Goal: Information Seeking & Learning: Find specific fact

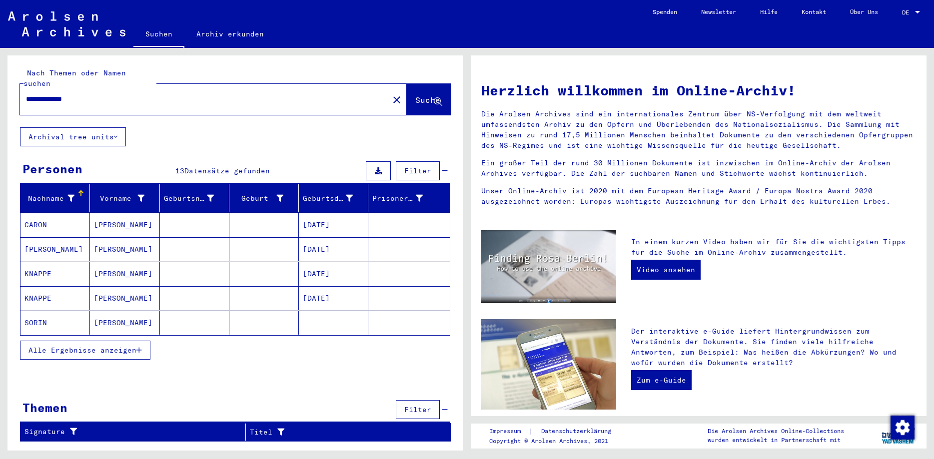
click at [84, 346] on span "Alle Ergebnisse anzeigen" at bounding box center [82, 350] width 108 height 9
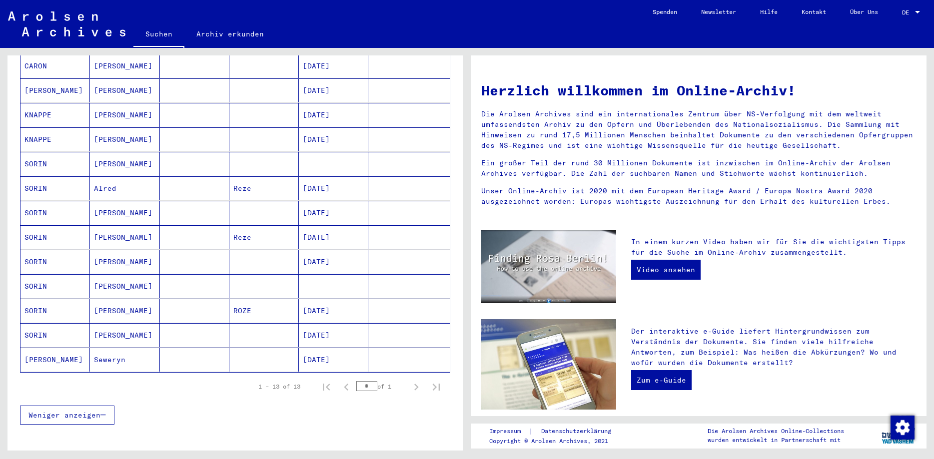
scroll to position [162, 0]
click at [53, 152] on mat-cell "SORIN" at bounding box center [54, 161] width 69 height 24
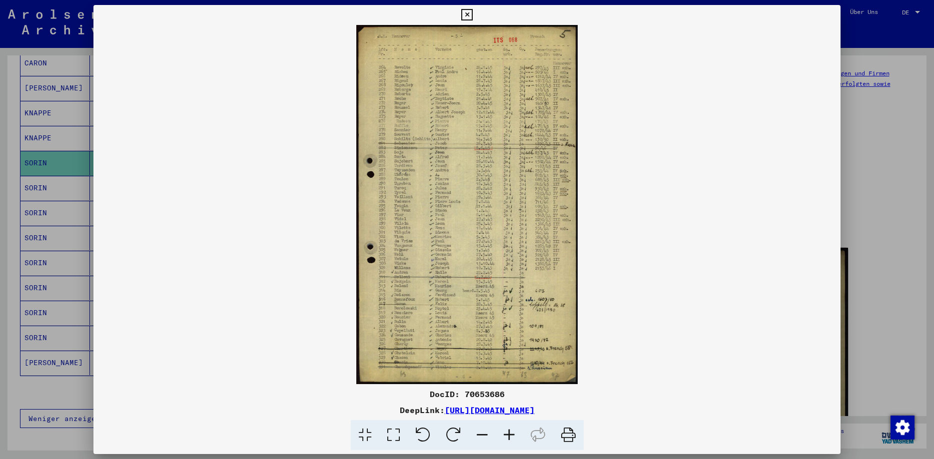
click at [510, 433] on icon at bounding box center [509, 435] width 27 height 30
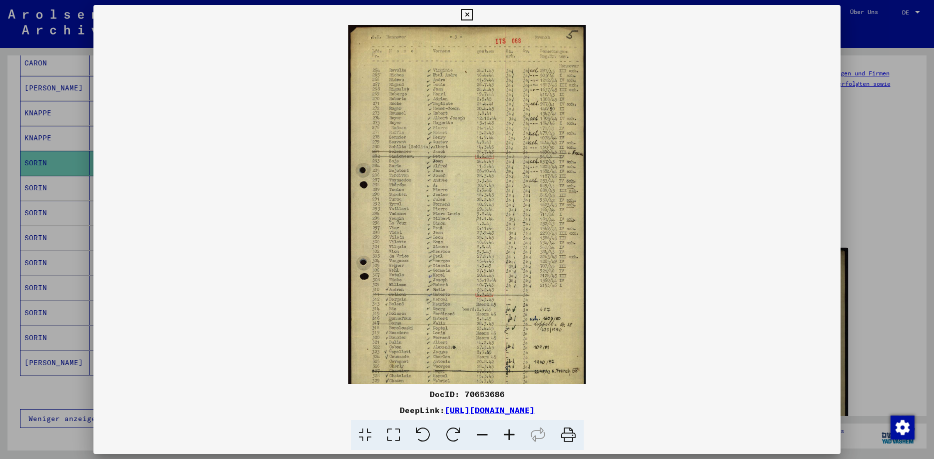
click at [510, 433] on icon at bounding box center [509, 435] width 27 height 30
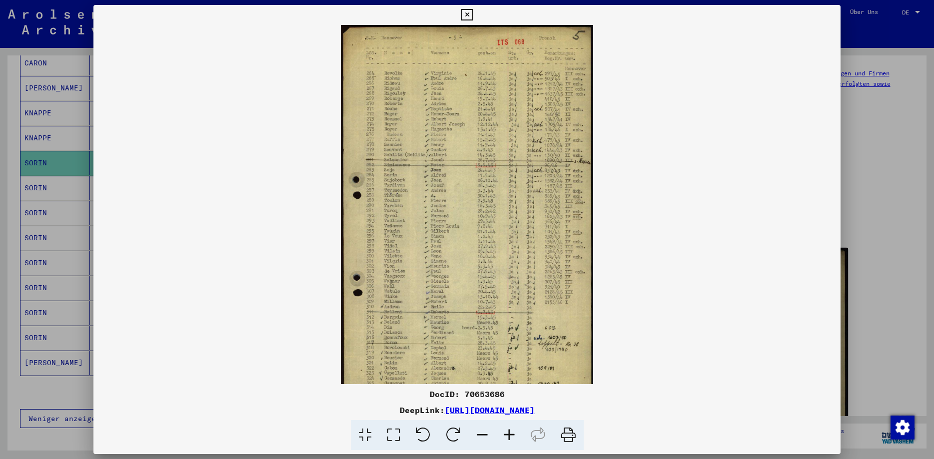
click at [511, 433] on icon at bounding box center [509, 435] width 27 height 30
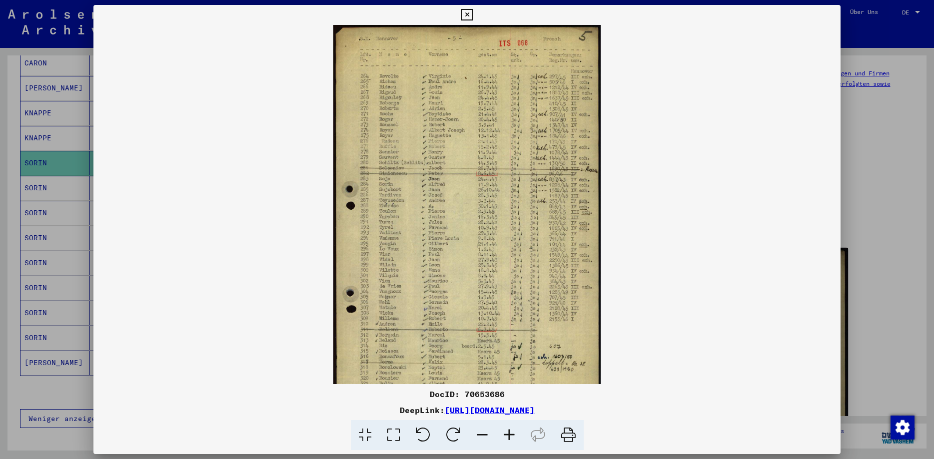
click at [511, 433] on icon at bounding box center [509, 435] width 27 height 30
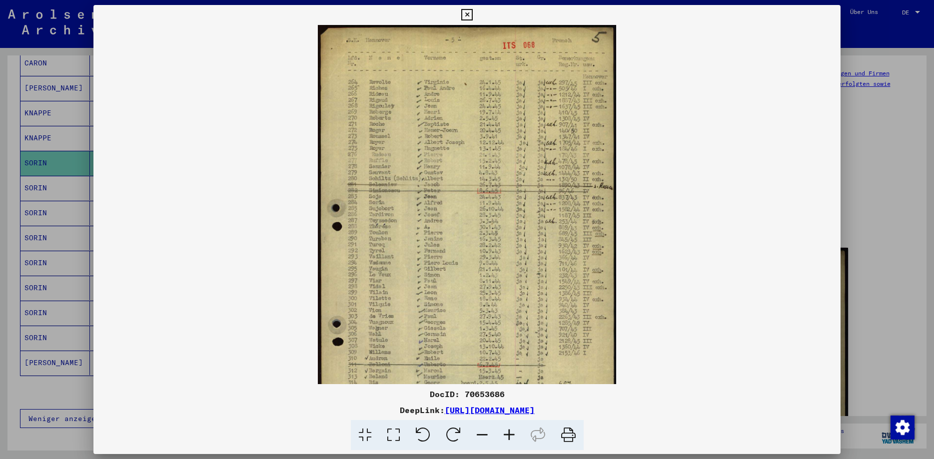
click at [512, 433] on icon at bounding box center [509, 435] width 27 height 30
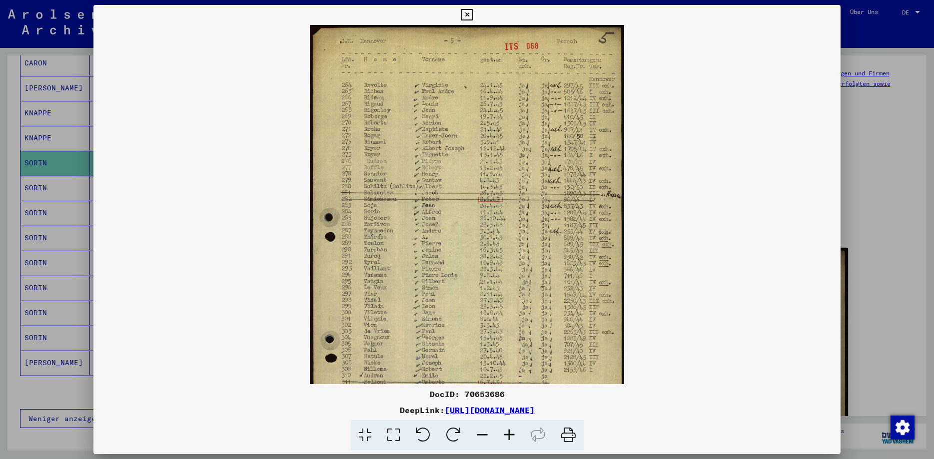
click at [512, 433] on icon at bounding box center [509, 435] width 27 height 30
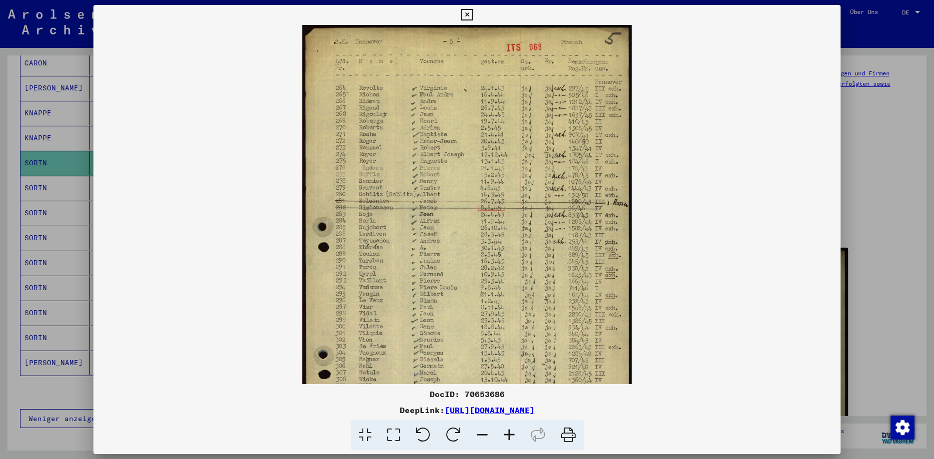
click at [512, 433] on icon at bounding box center [509, 435] width 27 height 30
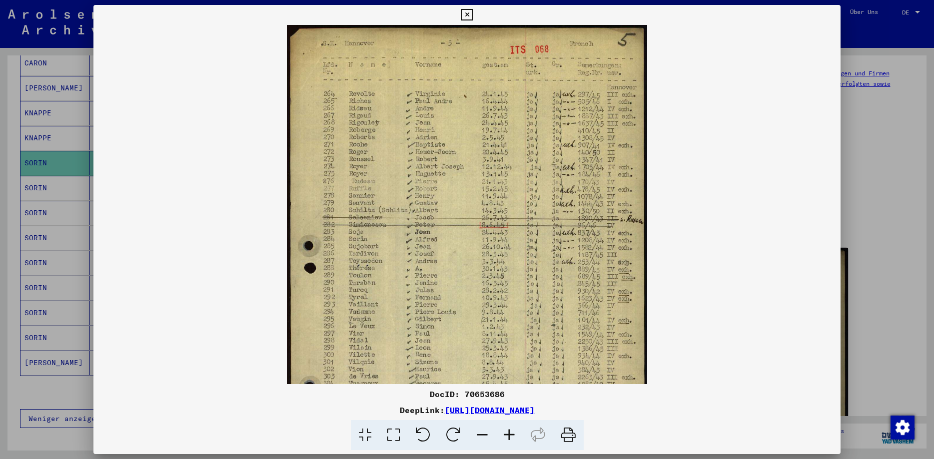
drag, startPoint x: 512, startPoint y: 433, endPoint x: 463, endPoint y: 404, distance: 57.2
click at [511, 433] on icon at bounding box center [509, 435] width 27 height 30
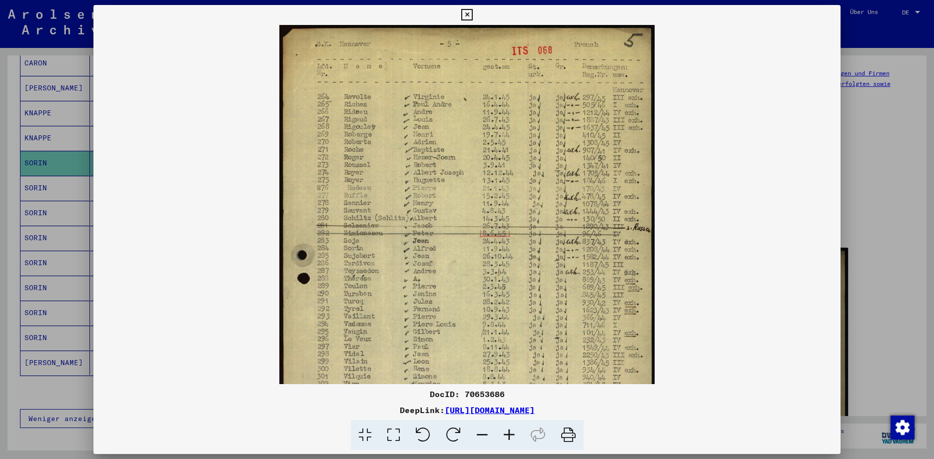
click at [474, 394] on div "DocID: 70653686" at bounding box center [466, 394] width 747 height 12
copy div "70653686"
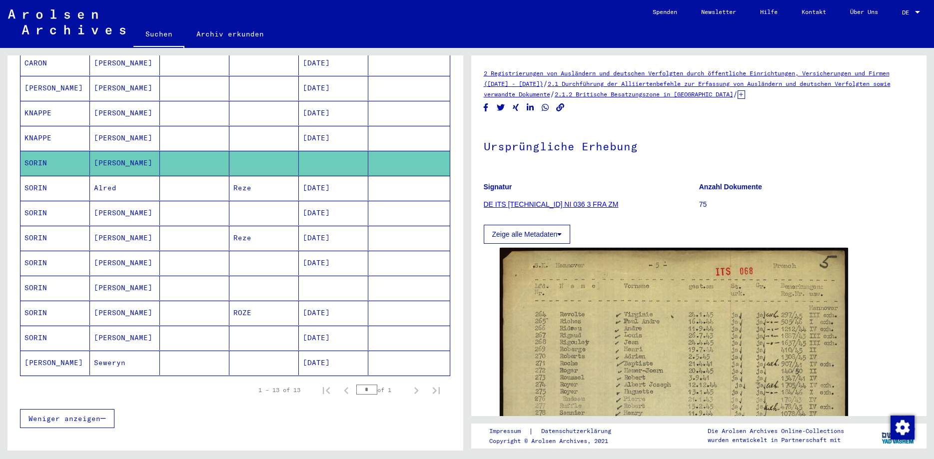
click at [331, 177] on mat-cell "[DATE]" at bounding box center [333, 188] width 69 height 24
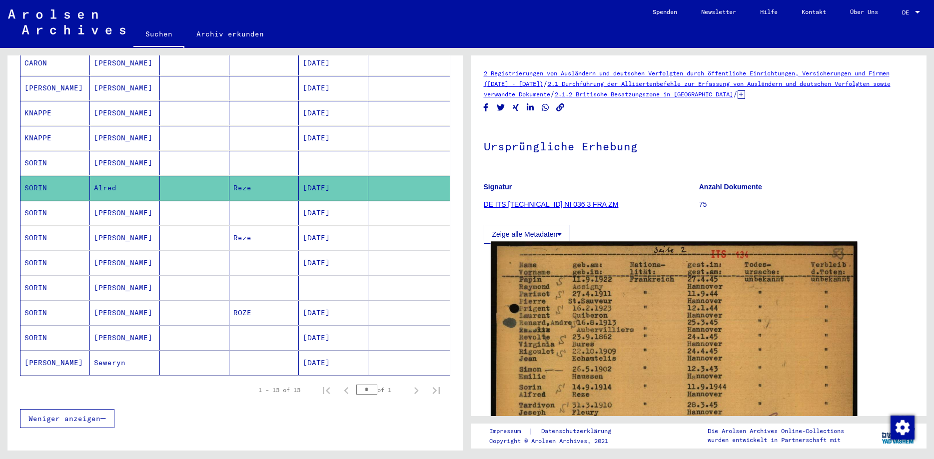
click at [600, 325] on img at bounding box center [674, 371] width 366 height 258
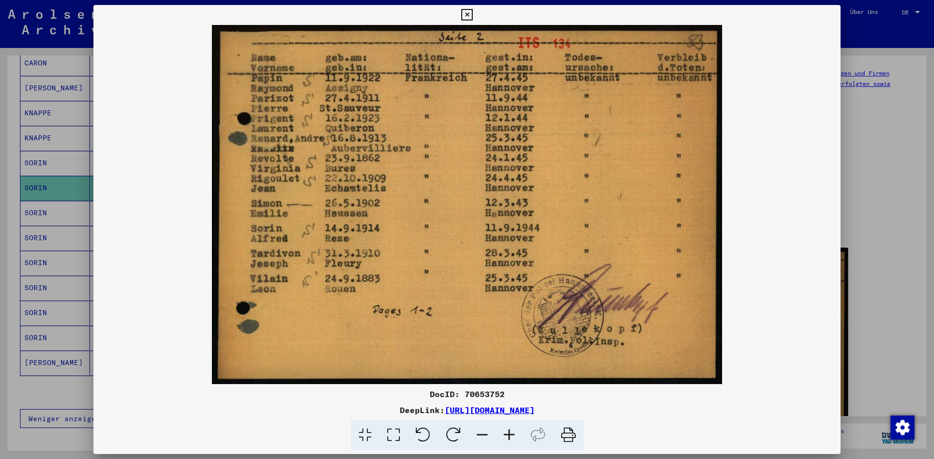
click at [484, 397] on div "DocID: 70653752" at bounding box center [466, 394] width 747 height 12
copy div "70653752"
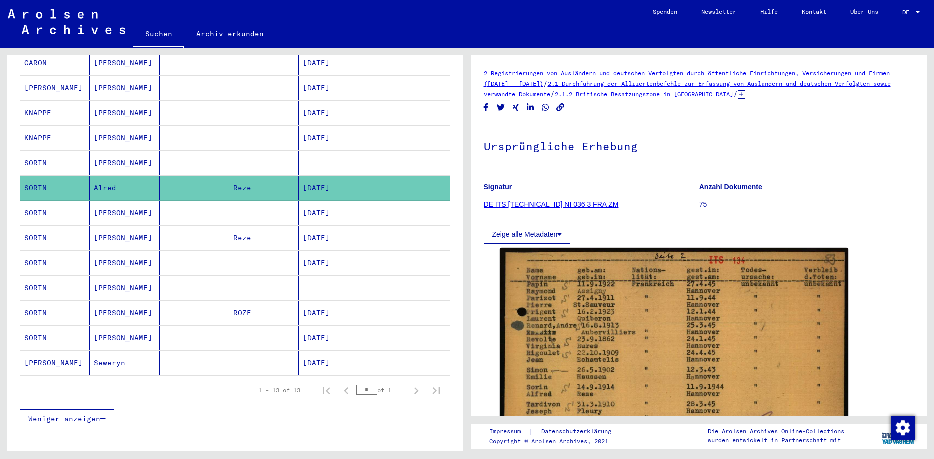
click at [320, 203] on mat-cell "[DATE]" at bounding box center [333, 213] width 69 height 24
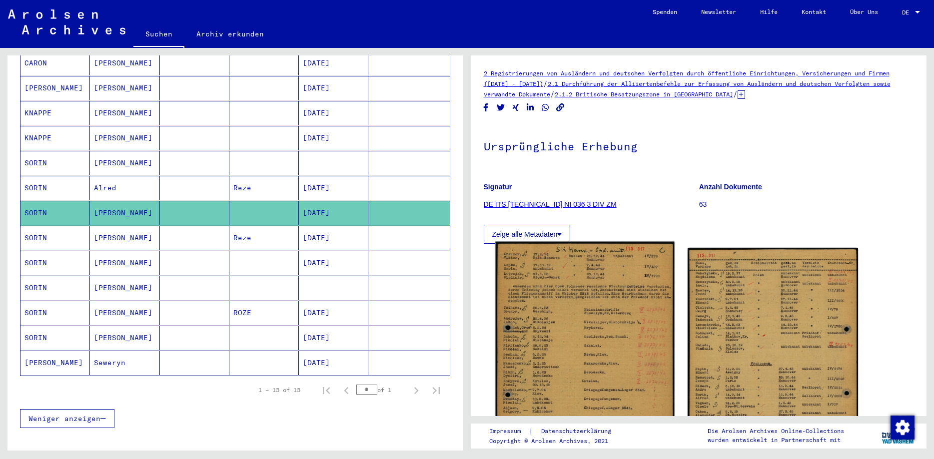
click at [578, 308] on img at bounding box center [584, 368] width 179 height 252
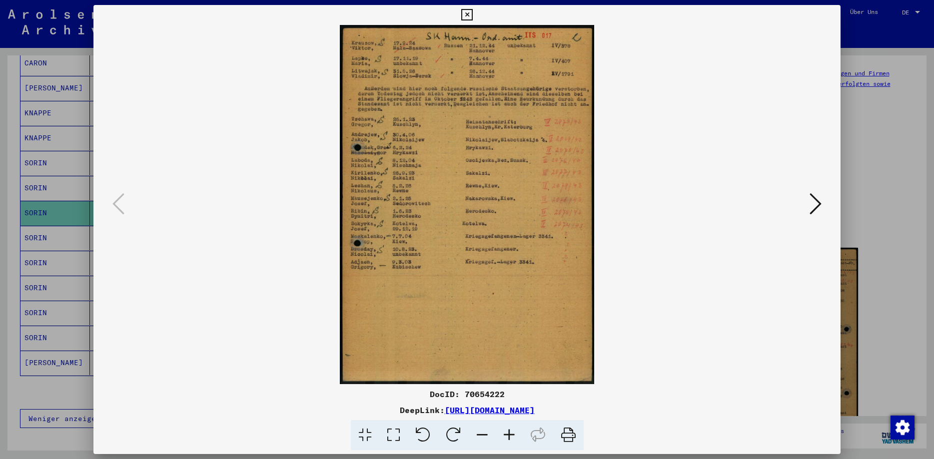
click at [477, 395] on div "DocID: 70654222" at bounding box center [466, 394] width 747 height 12
copy div "70654222"
drag, startPoint x: 816, startPoint y: 203, endPoint x: 668, endPoint y: 198, distance: 147.5
click at [816, 203] on icon at bounding box center [816, 204] width 12 height 24
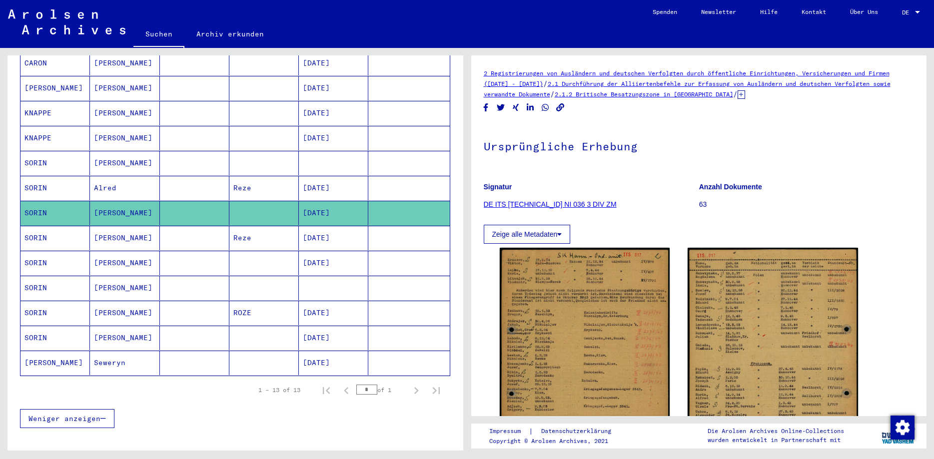
click at [314, 232] on mat-cell "[DATE]" at bounding box center [333, 238] width 69 height 24
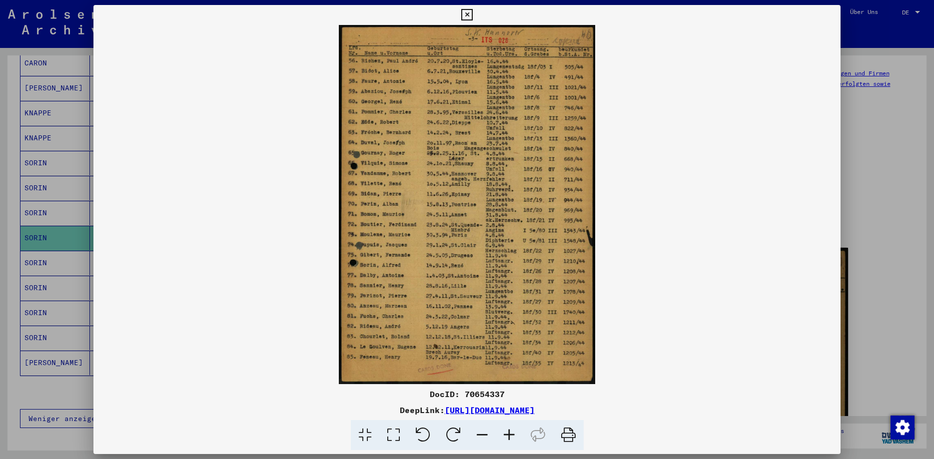
click at [488, 385] on div "DocID: 70654337 DeepLink: [URL][DOMAIN_NAME]" at bounding box center [466, 228] width 747 height 446
click at [488, 394] on div "DocID: 70654337" at bounding box center [466, 394] width 747 height 12
copy div "70654337"
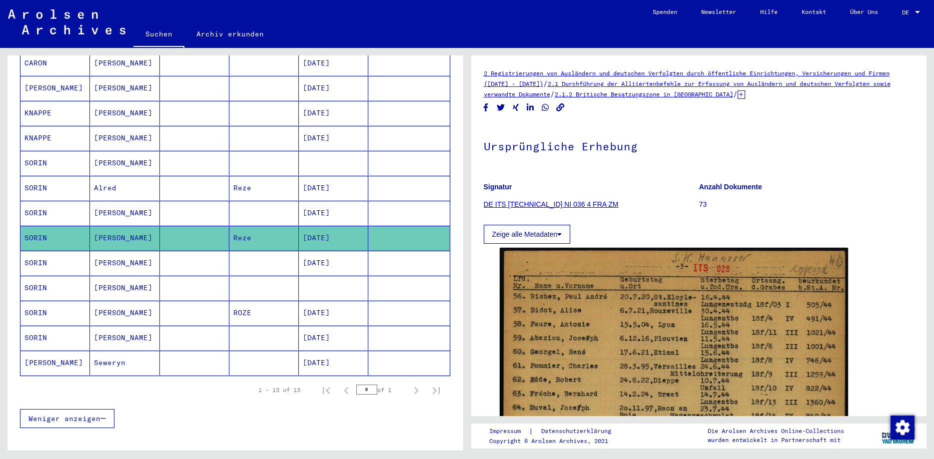
click at [332, 252] on mat-cell "[DATE]" at bounding box center [333, 263] width 69 height 24
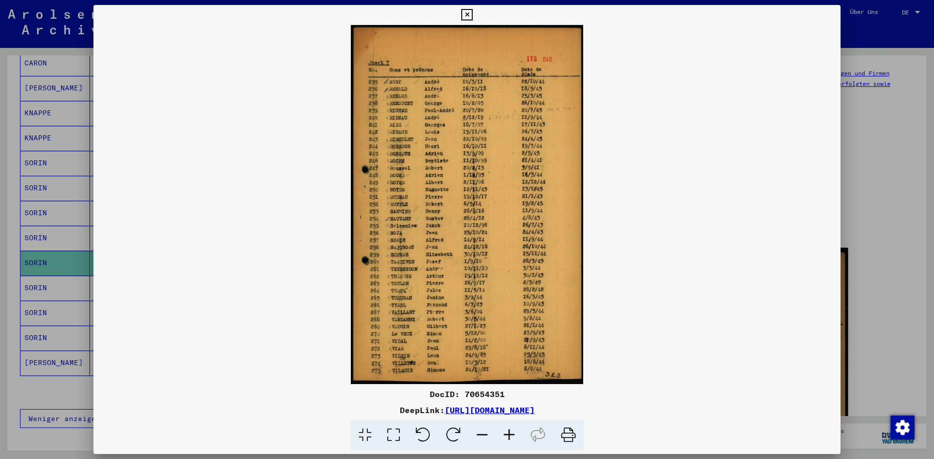
click at [477, 389] on div "DocID: 70654351" at bounding box center [466, 394] width 747 height 12
click at [478, 389] on div "DocID: 70654351" at bounding box center [466, 394] width 747 height 12
copy div "70654351"
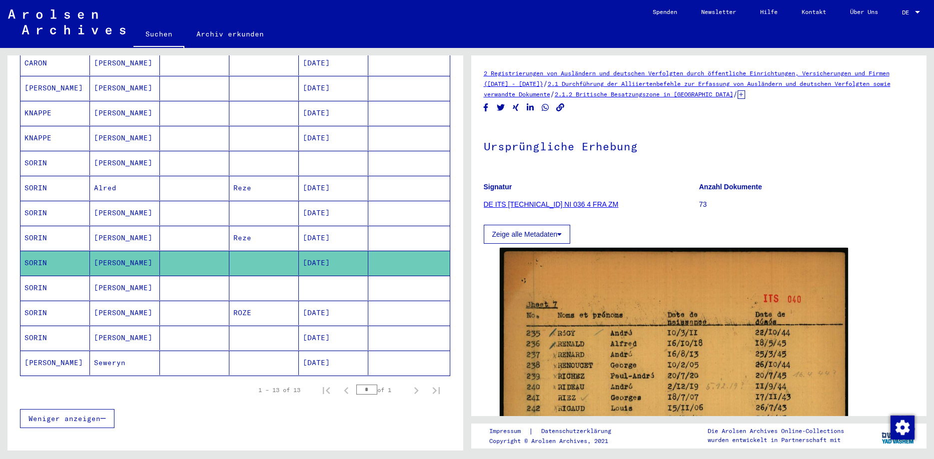
click at [315, 279] on mat-cell at bounding box center [333, 288] width 69 height 24
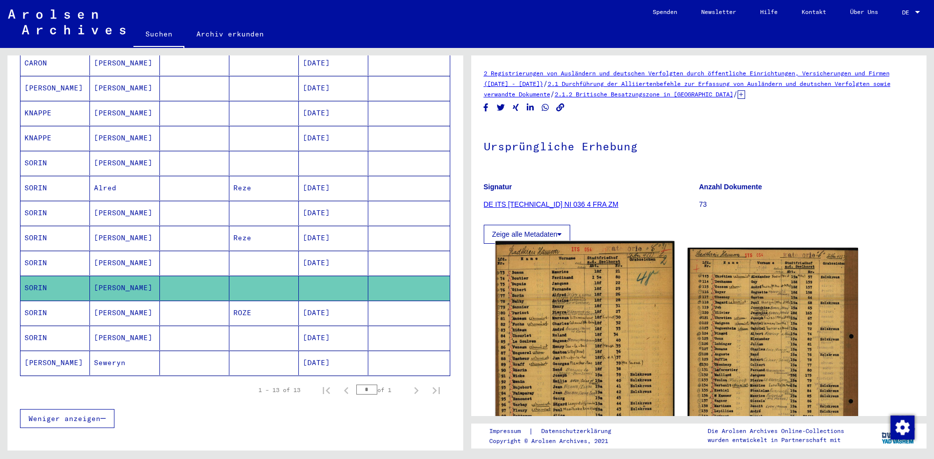
click at [581, 316] on img at bounding box center [584, 377] width 179 height 273
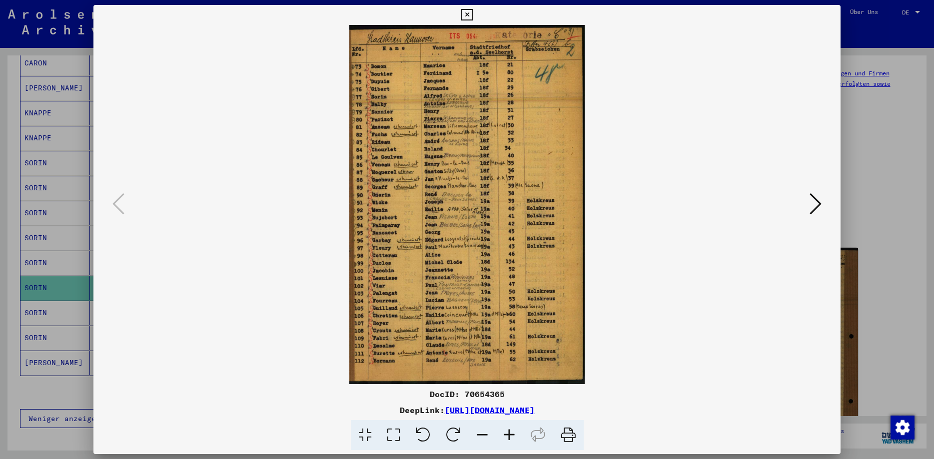
click at [483, 395] on div "DocID: 70654365" at bounding box center [466, 394] width 747 height 12
copy div "70654365"
click at [815, 204] on icon at bounding box center [816, 204] width 12 height 24
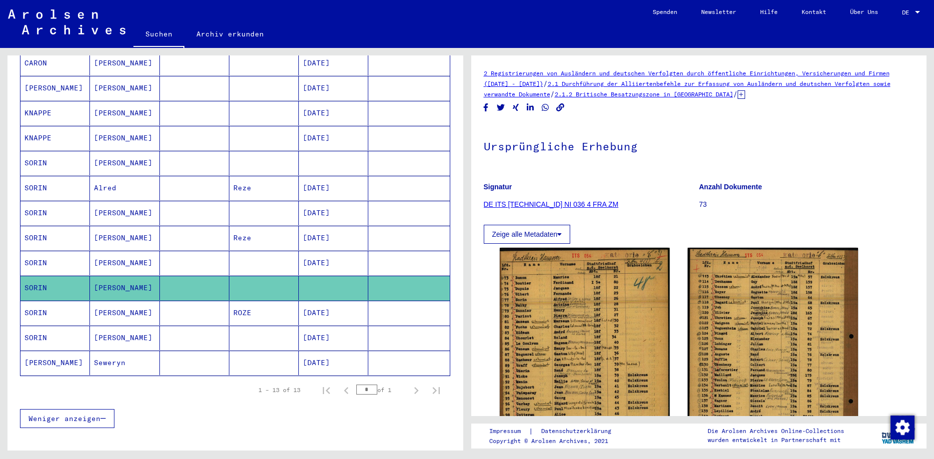
click at [322, 301] on mat-cell "[DATE]" at bounding box center [333, 313] width 69 height 24
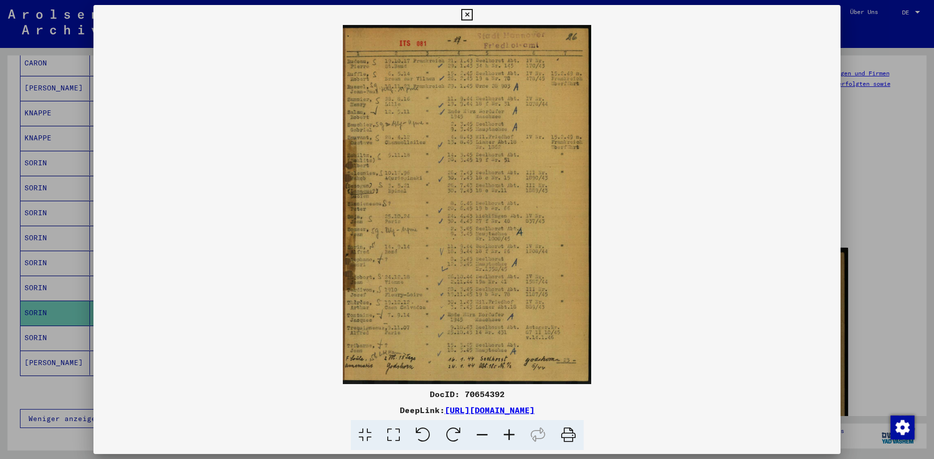
click at [485, 396] on div "DocID: 70654392" at bounding box center [466, 394] width 747 height 12
click at [485, 395] on div "DocID: 70654392" at bounding box center [466, 394] width 747 height 12
copy div "70654392"
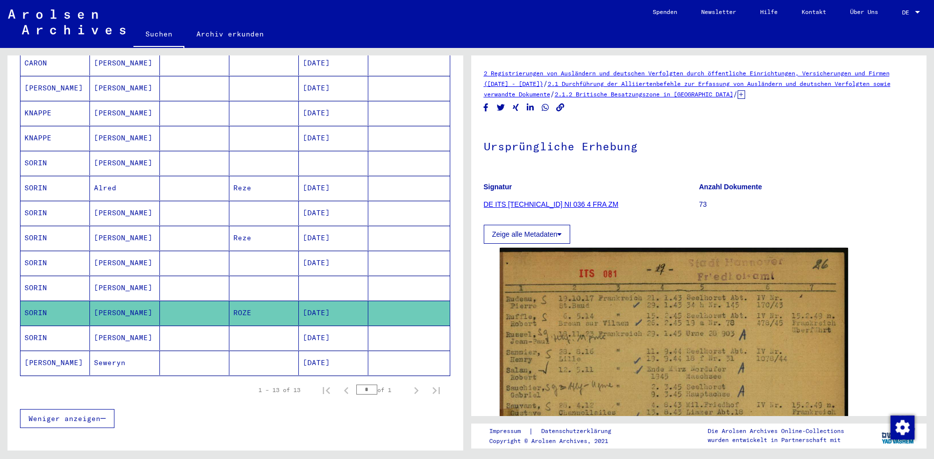
click at [331, 326] on mat-cell "[DATE]" at bounding box center [333, 338] width 69 height 24
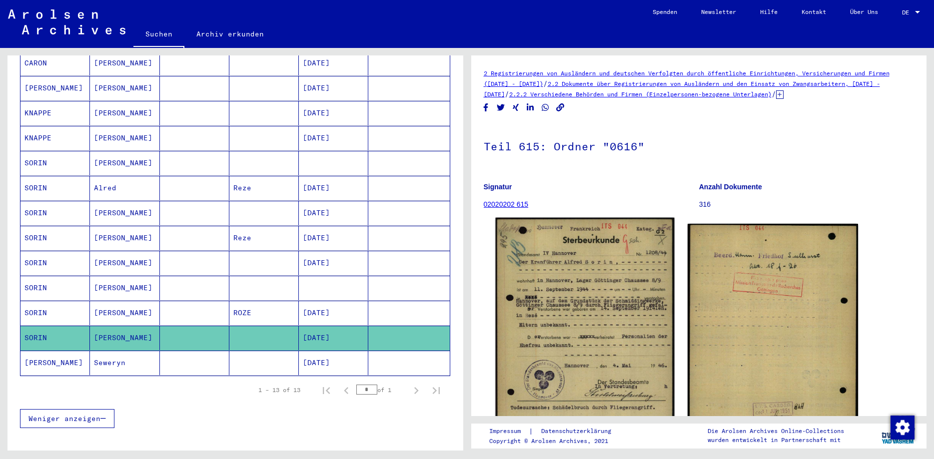
click at [591, 288] on img at bounding box center [584, 343] width 179 height 251
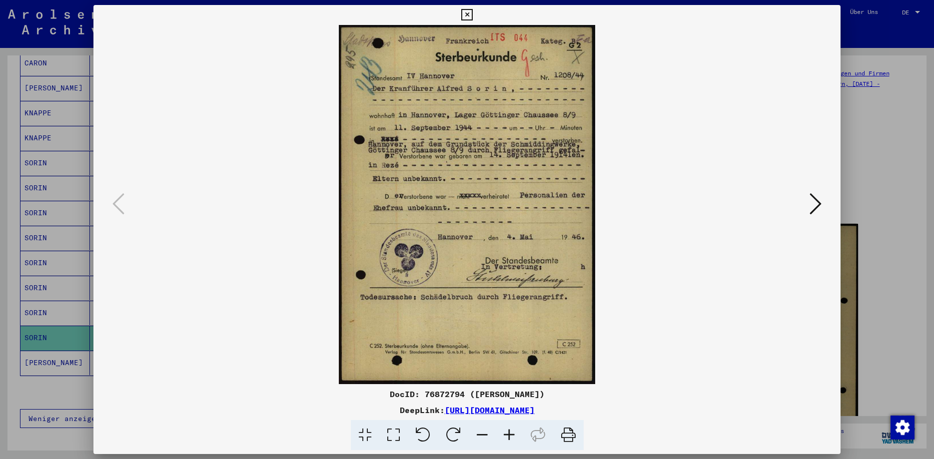
click at [449, 396] on div "DocID: 76872794 ([PERSON_NAME])" at bounding box center [466, 394] width 747 height 12
copy div "76872794"
click at [820, 208] on icon at bounding box center [816, 204] width 12 height 24
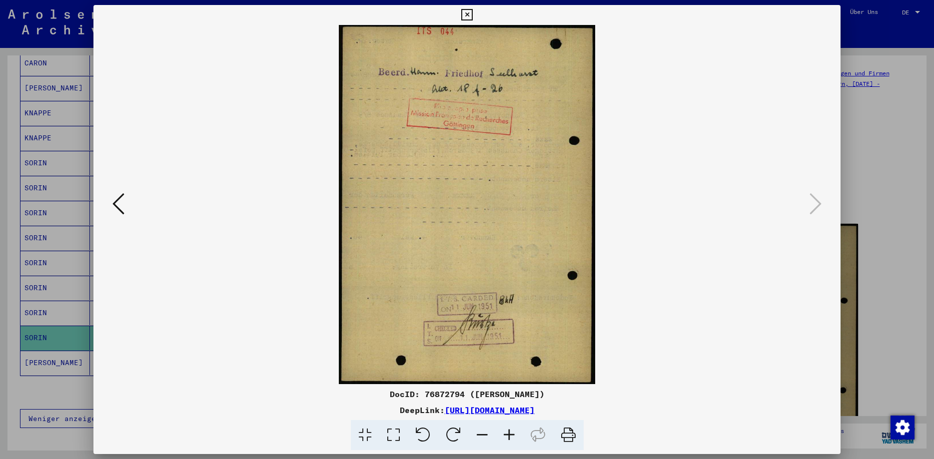
click at [118, 203] on icon at bounding box center [118, 204] width 12 height 24
